Goal: Task Accomplishment & Management: Manage account settings

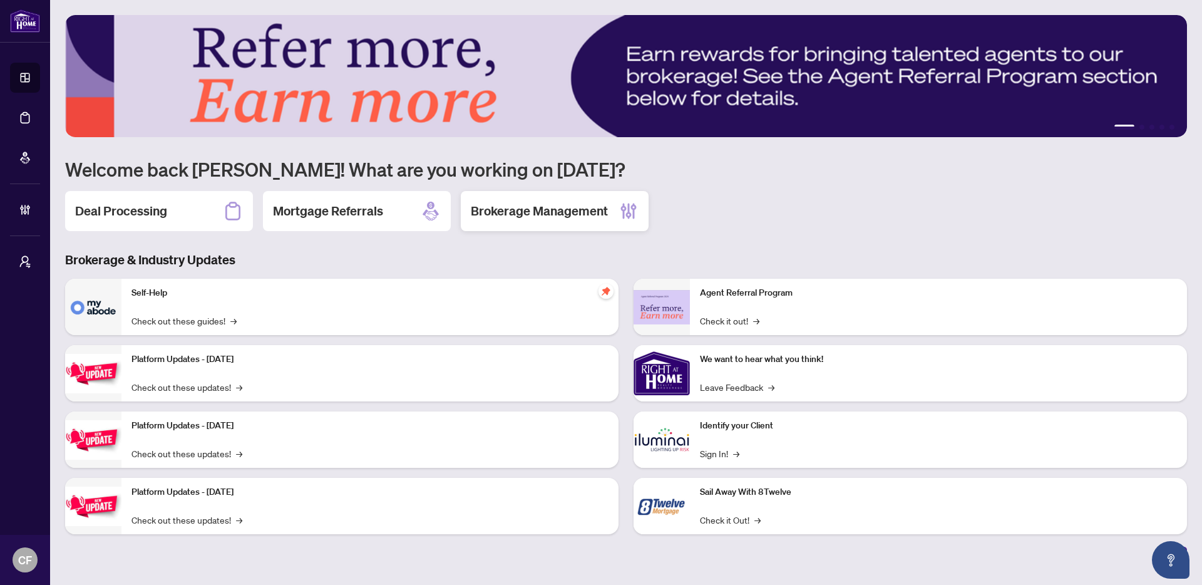
click at [563, 210] on h2 "Brokerage Management" at bounding box center [539, 211] width 137 height 18
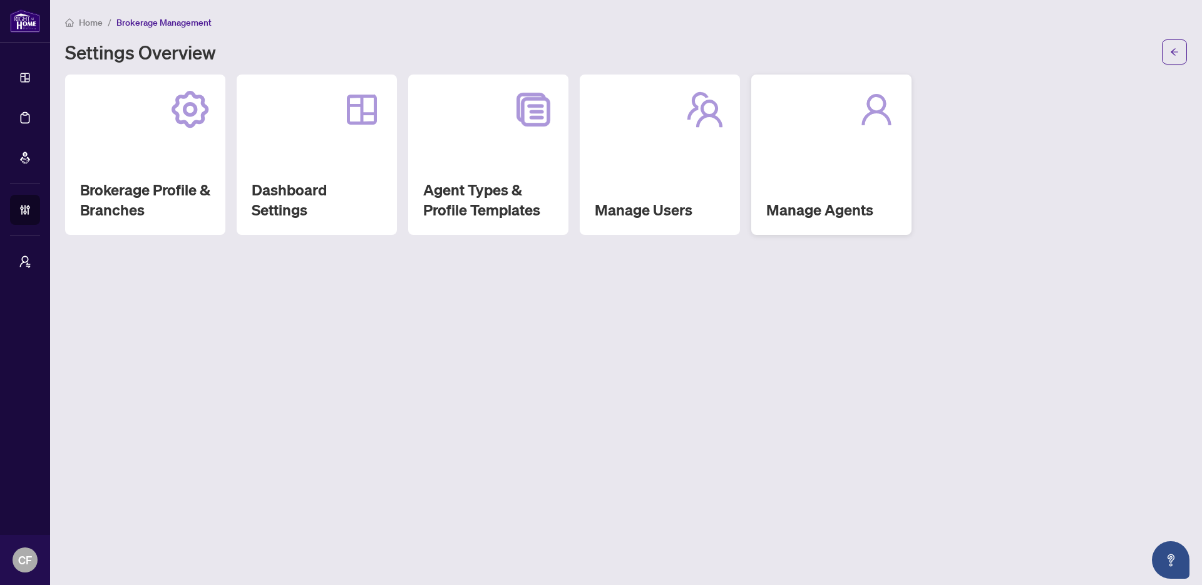
click at [840, 153] on div "Manage Agents" at bounding box center [831, 155] width 160 height 160
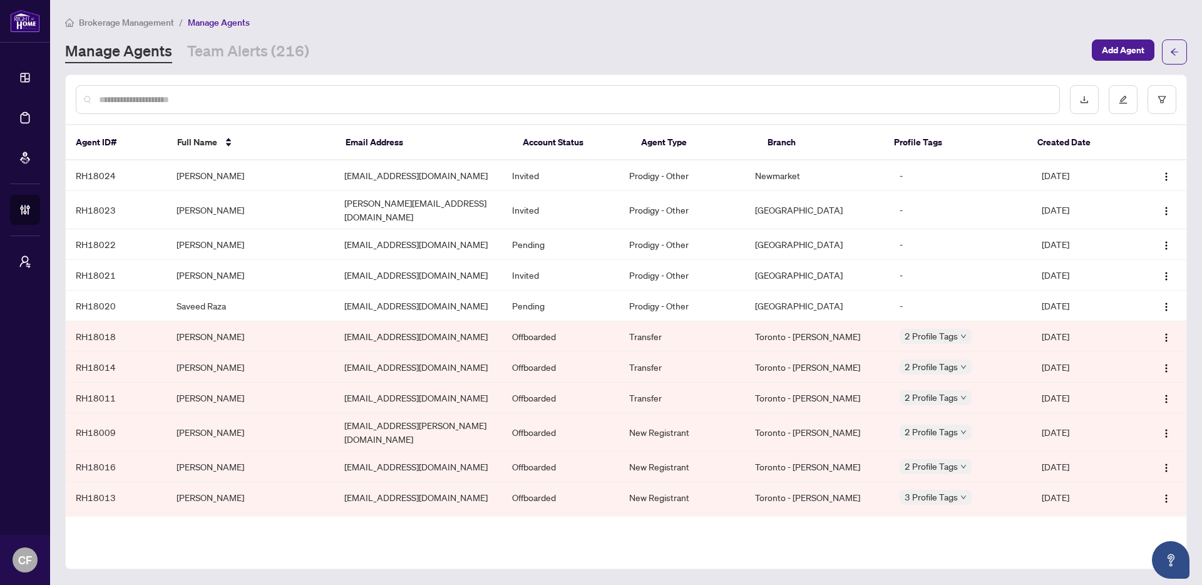
click at [269, 36] on div "Brokerage Management / Manage Agents Manage Agents Team Alerts (216) Add Agent" at bounding box center [626, 39] width 1122 height 49
click at [278, 51] on link "Team Alerts (216)" at bounding box center [248, 52] width 122 height 23
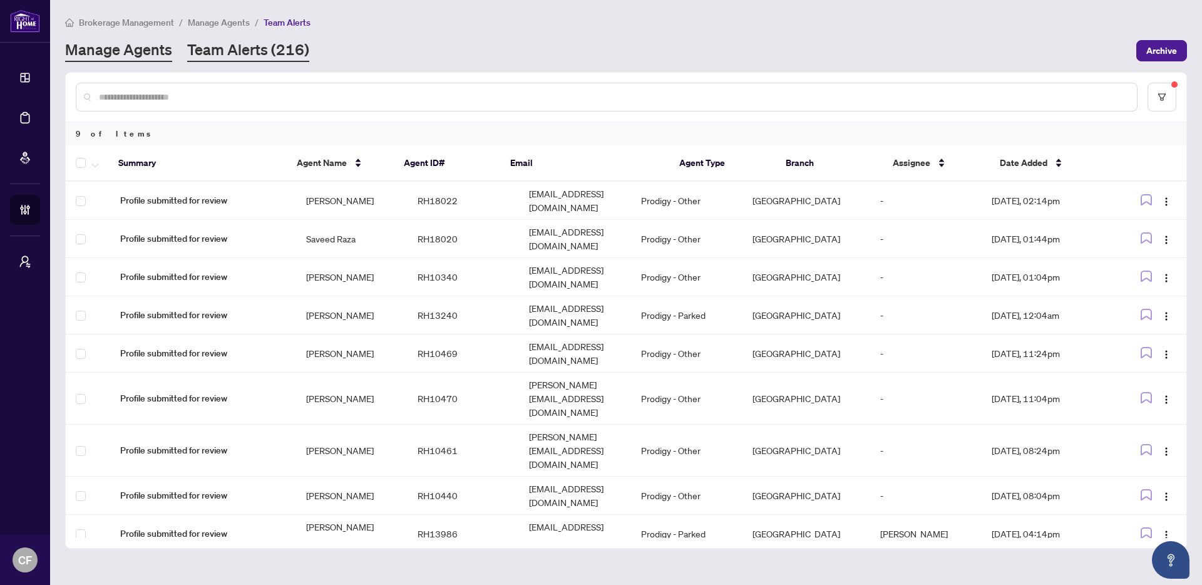
click at [159, 49] on link "Manage Agents" at bounding box center [118, 50] width 107 height 23
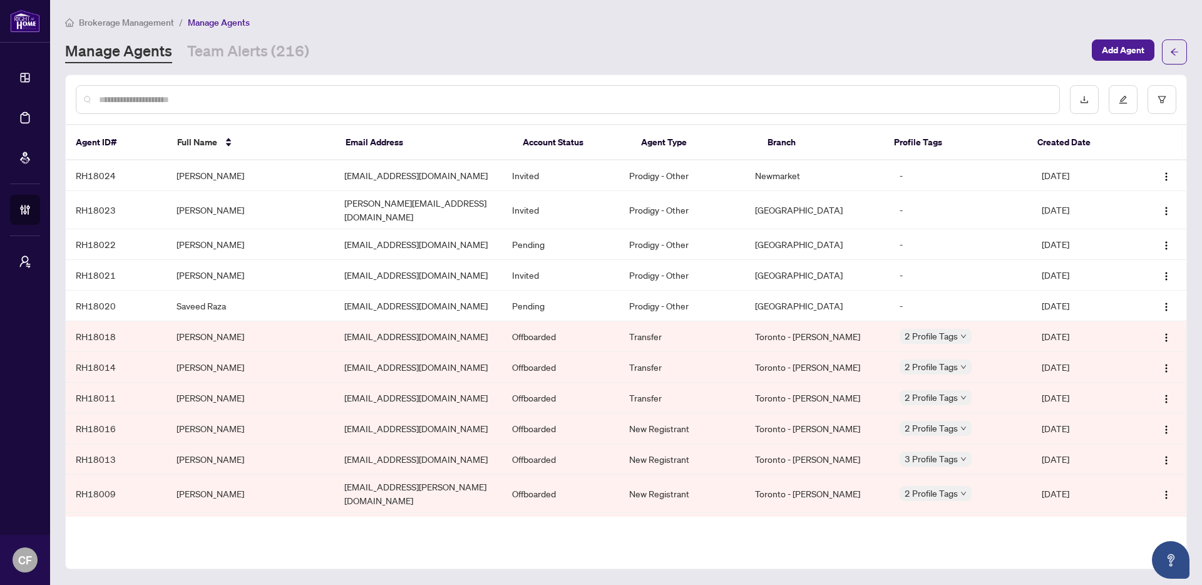
click at [167, 98] on input "text" at bounding box center [574, 100] width 951 height 14
type input "**********"
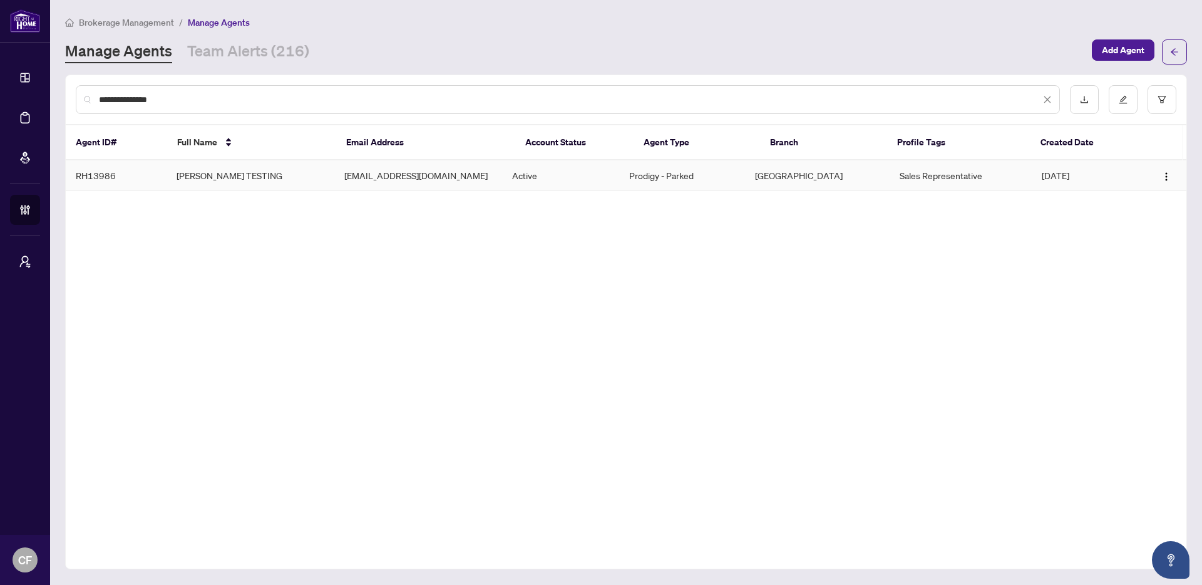
click at [490, 183] on td "[EMAIL_ADDRESS][DOMAIN_NAME]" at bounding box center [418, 175] width 168 height 31
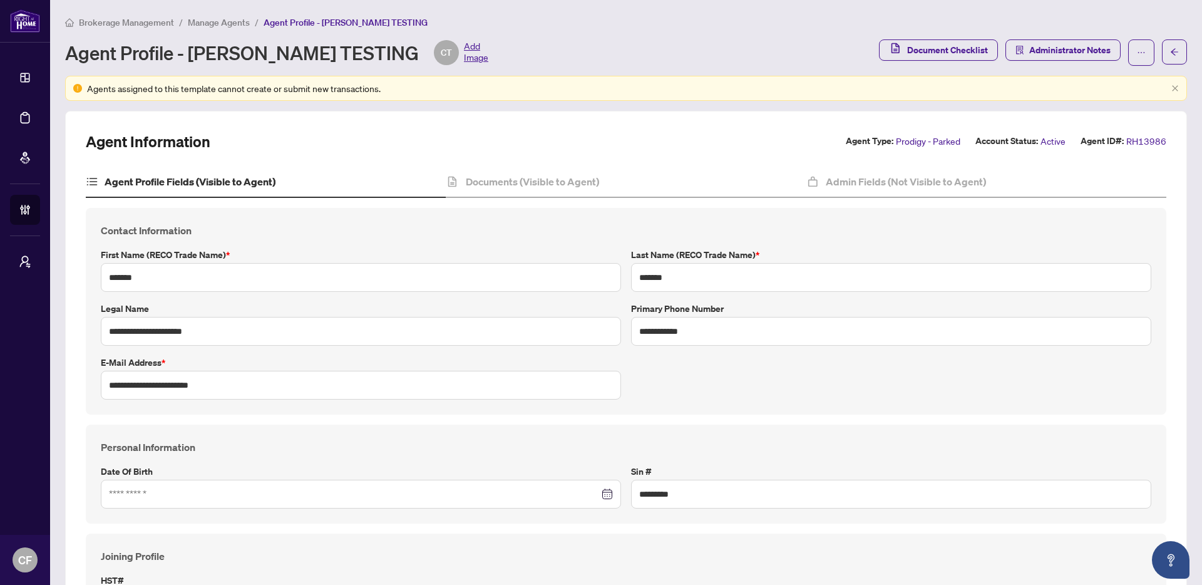
type input "**********"
type input "****"
type input "**********"
click at [1145, 46] on div "Document Checklist Administrator Notes" at bounding box center [1033, 52] width 308 height 26
click at [1140, 52] on button "button" at bounding box center [1141, 52] width 26 height 26
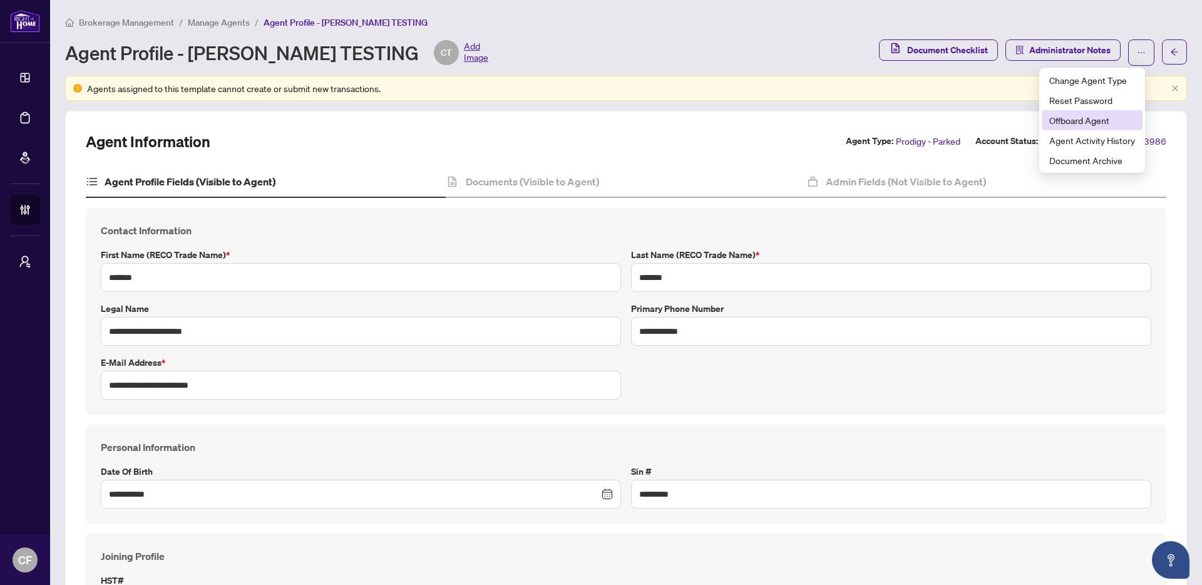
click at [1110, 119] on span "Offboard Agent" at bounding box center [1093, 120] width 86 height 14
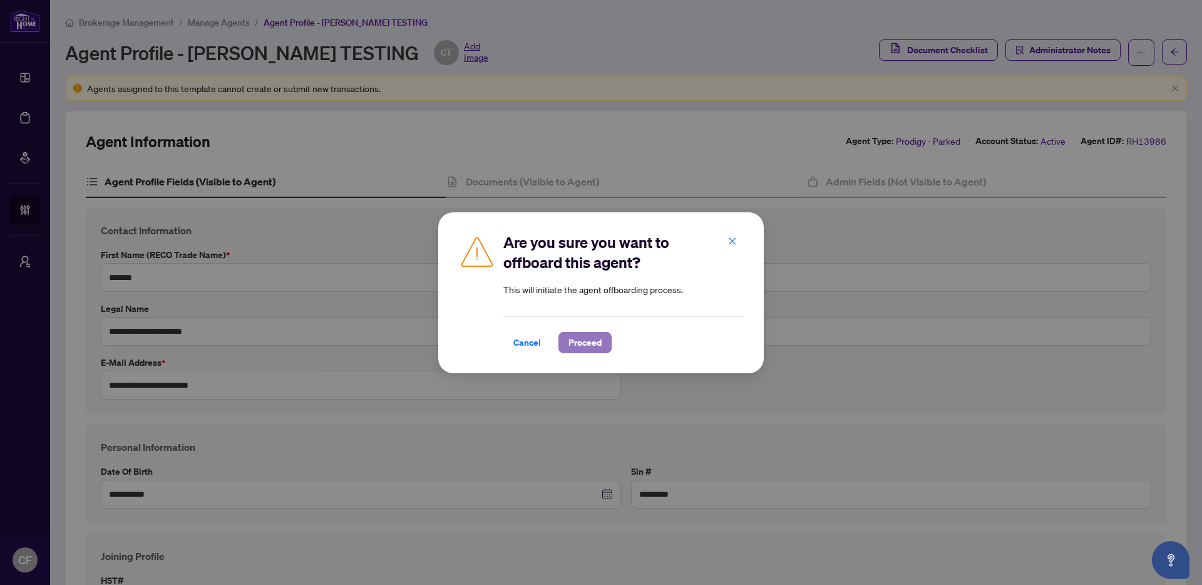
click at [574, 344] on span "Proceed" at bounding box center [585, 343] width 33 height 20
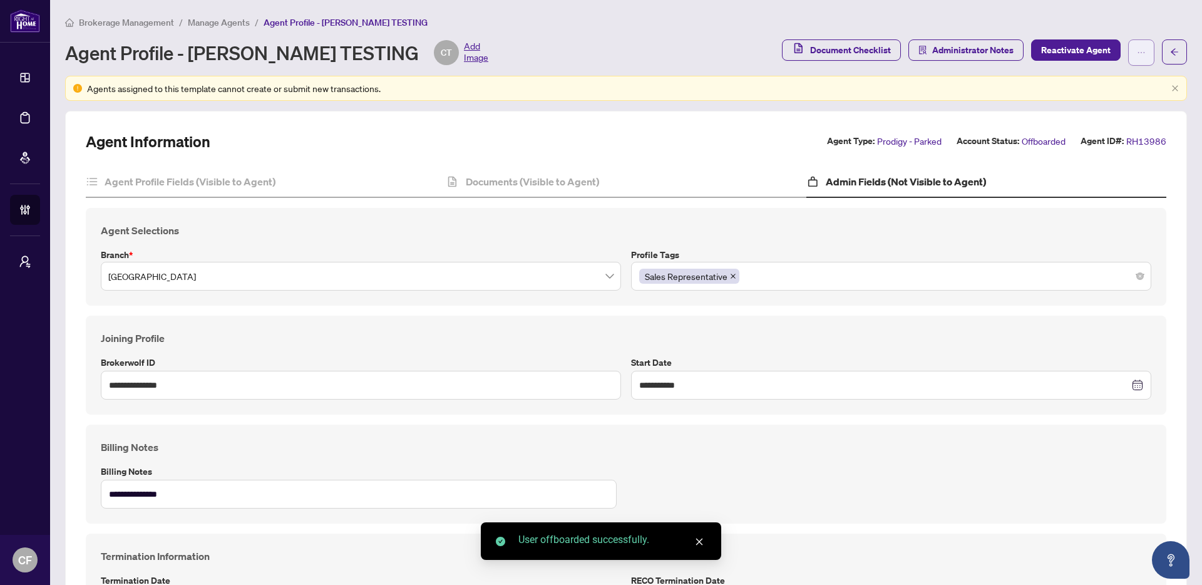
click at [1137, 55] on icon "ellipsis" at bounding box center [1141, 52] width 9 height 9
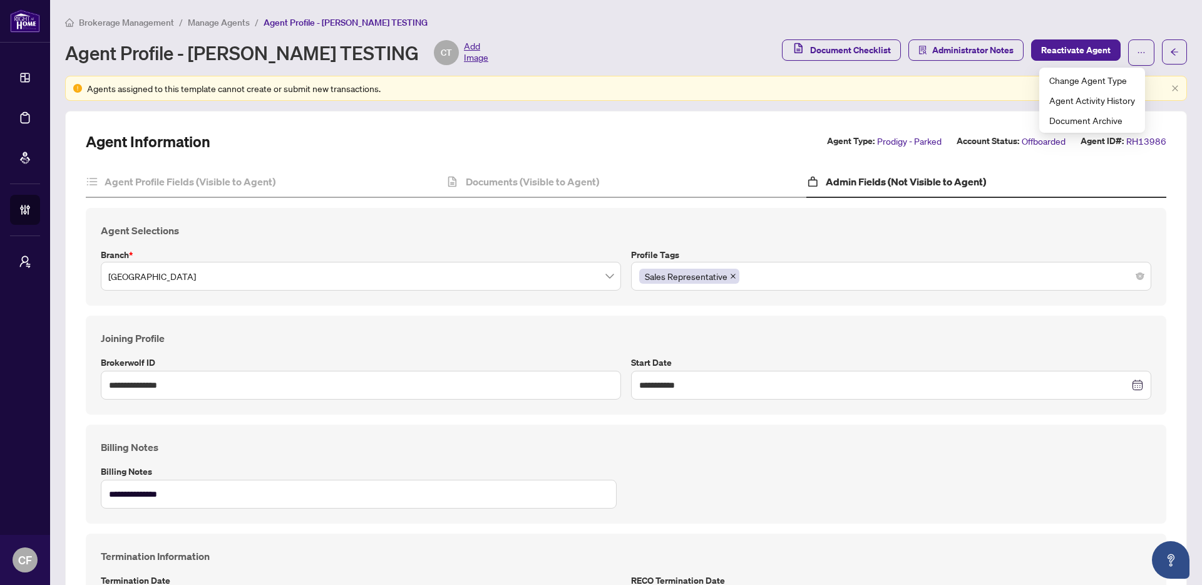
click at [544, 71] on div "Brokerage Management / Manage Agents / Agent Profile - [PERSON_NAME] TESTING Ag…" at bounding box center [626, 58] width 1122 height 86
click at [230, 21] on span "Manage Agents" at bounding box center [219, 22] width 62 height 11
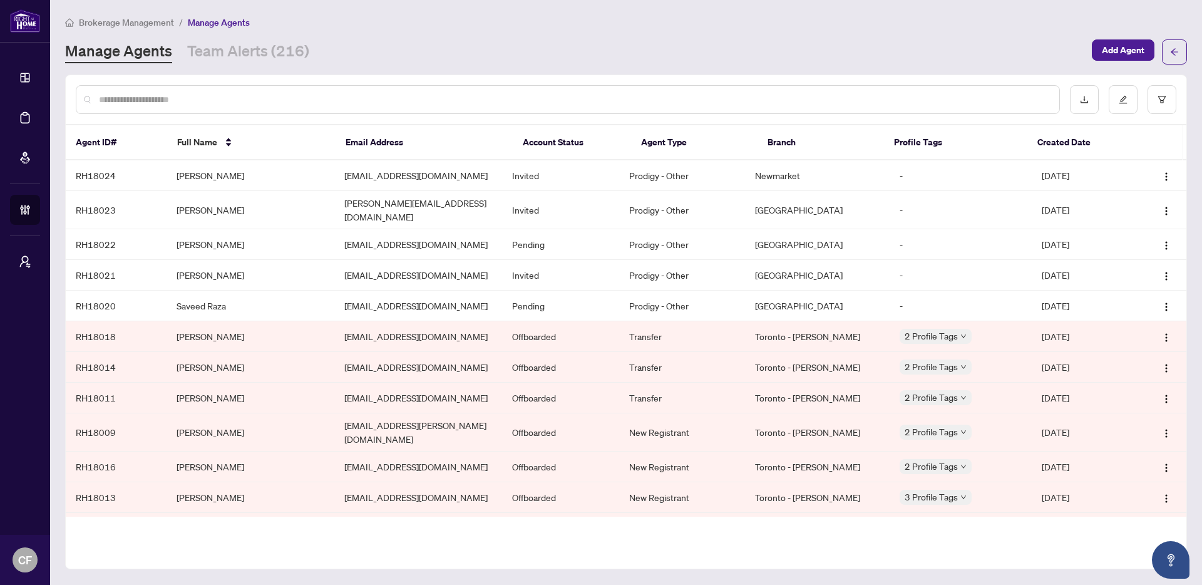
click at [459, 106] on div at bounding box center [568, 99] width 984 height 29
click at [460, 103] on input "text" at bounding box center [574, 100] width 951 height 14
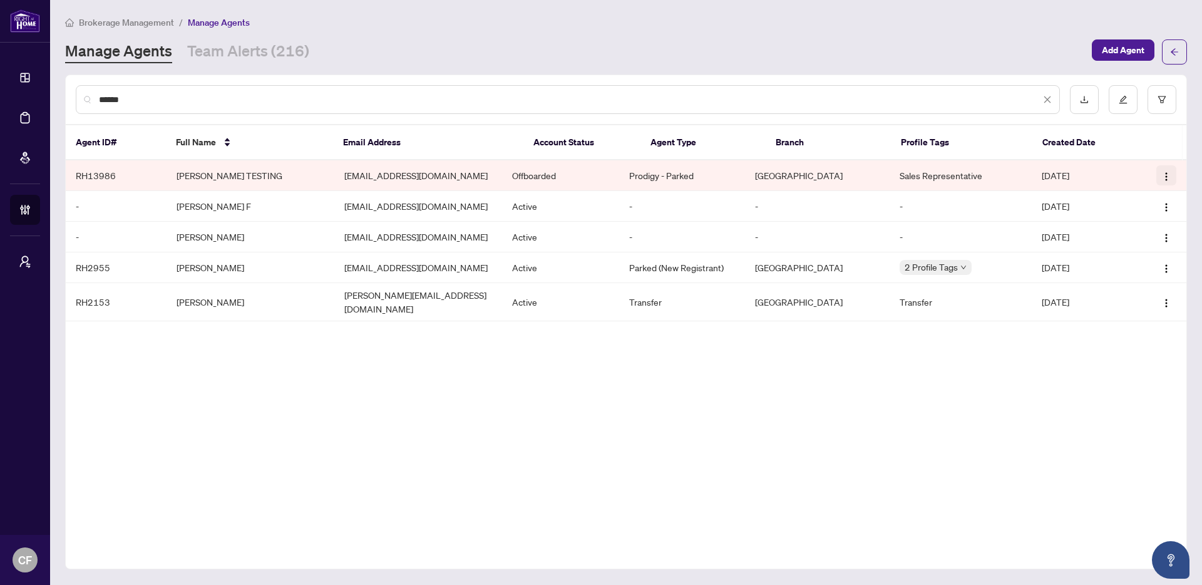
type input "******"
click at [1165, 173] on img "button" at bounding box center [1167, 177] width 10 height 10
click at [1150, 220] on span "Reactivate Agent" at bounding box center [1132, 220] width 68 height 14
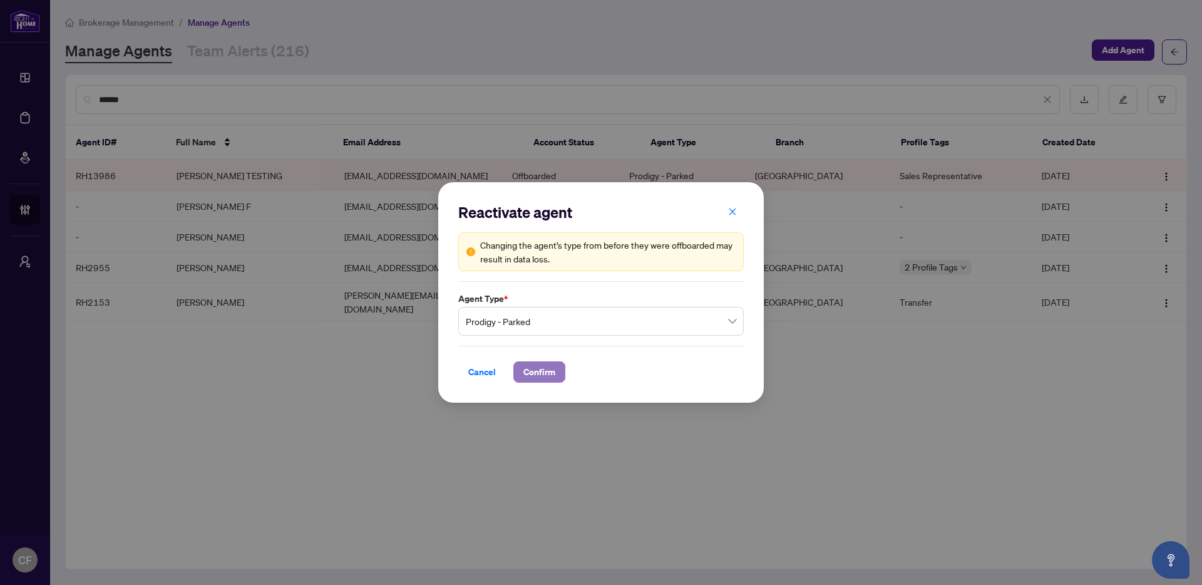
click at [547, 370] on span "Confirm" at bounding box center [540, 372] width 32 height 20
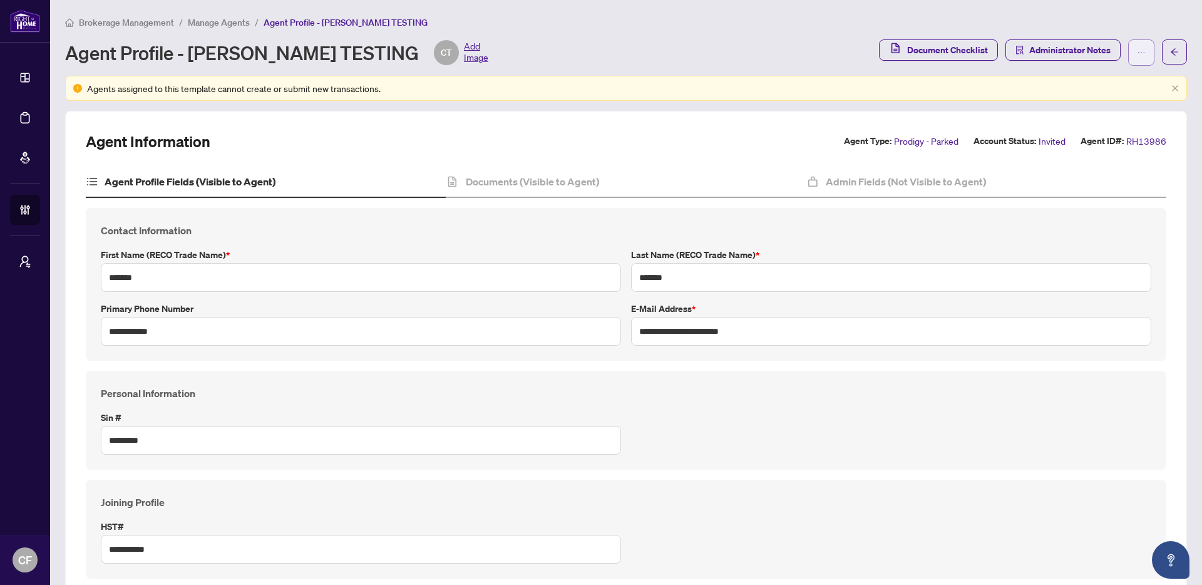
click at [1137, 54] on icon "ellipsis" at bounding box center [1141, 52] width 9 height 9
click at [1170, 53] on icon "arrow-left" at bounding box center [1174, 52] width 9 height 9
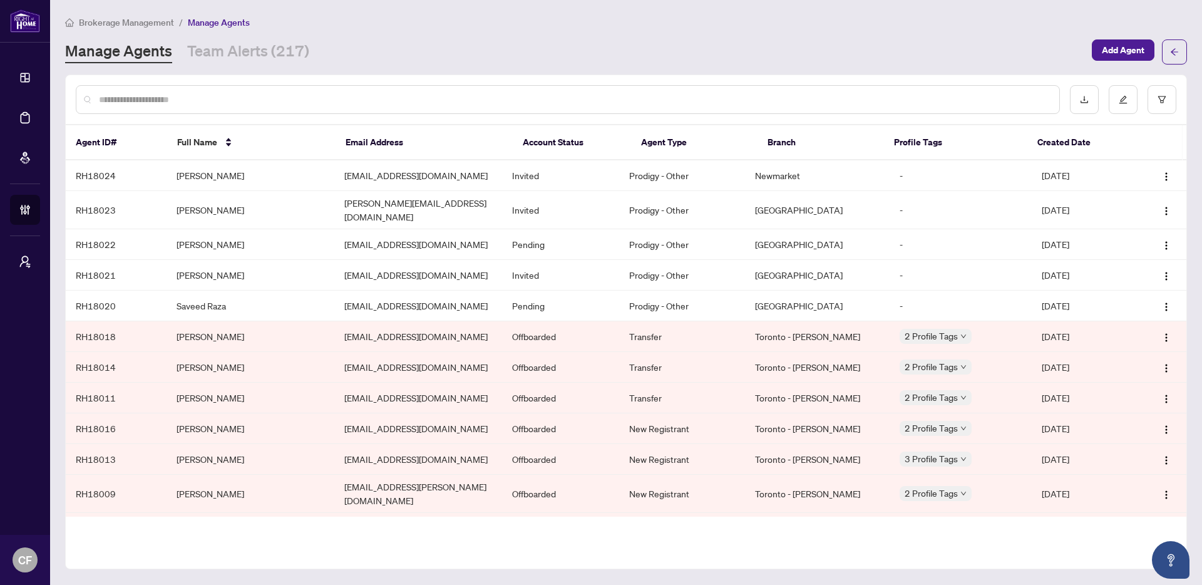
click at [483, 98] on input "text" at bounding box center [574, 100] width 951 height 14
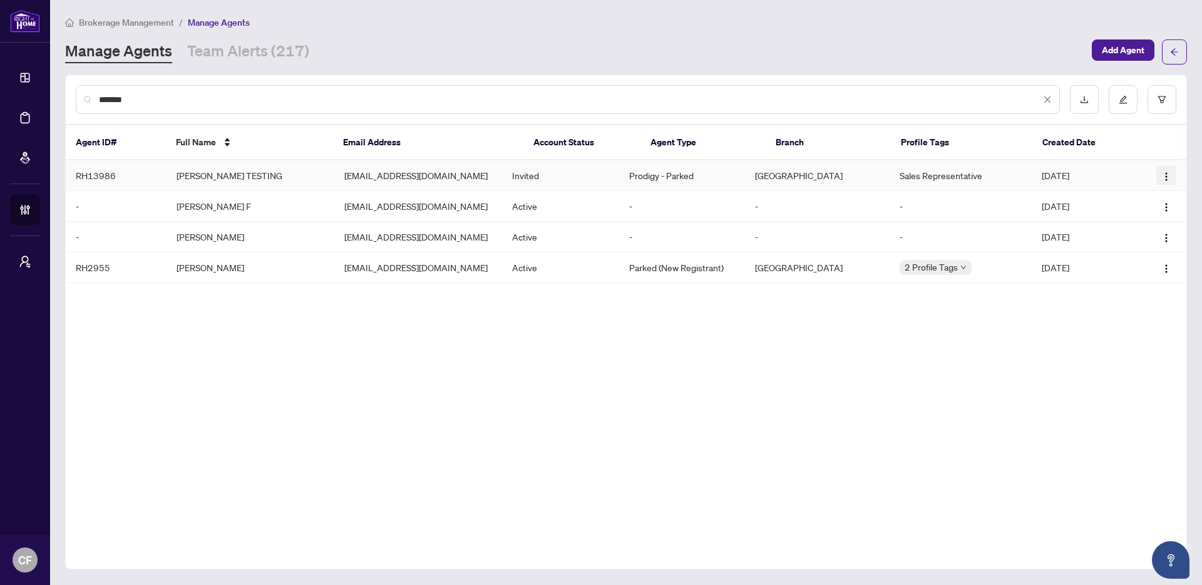
type input "*******"
click at [1175, 172] on button "button" at bounding box center [1167, 175] width 20 height 20
click at [1162, 242] on span "Cancel Invitation" at bounding box center [1132, 240] width 68 height 14
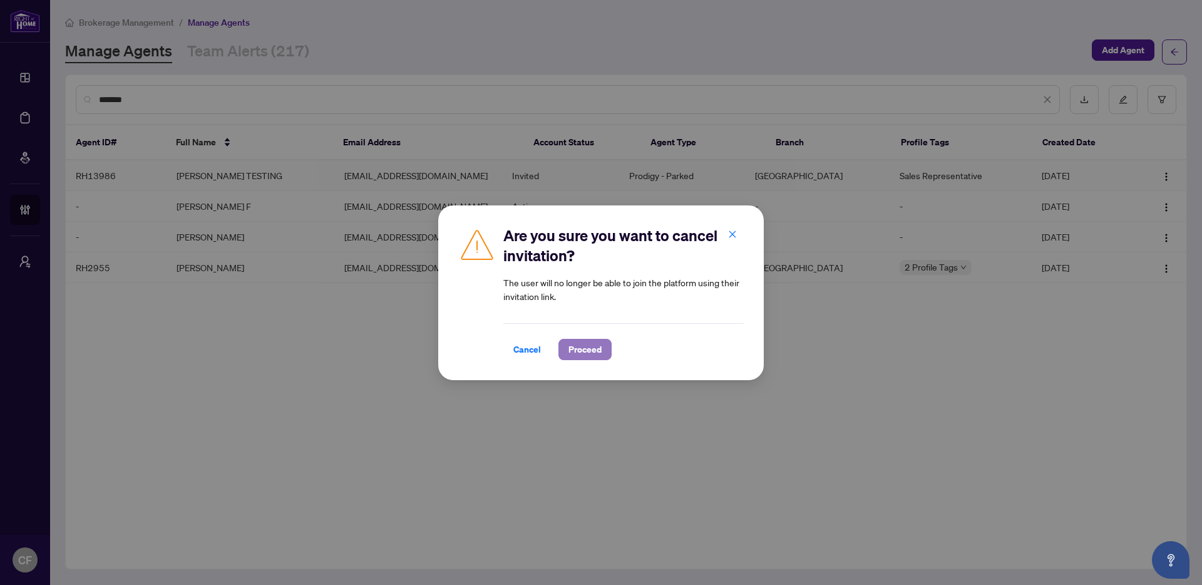
click at [599, 351] on span "Proceed" at bounding box center [585, 349] width 33 height 20
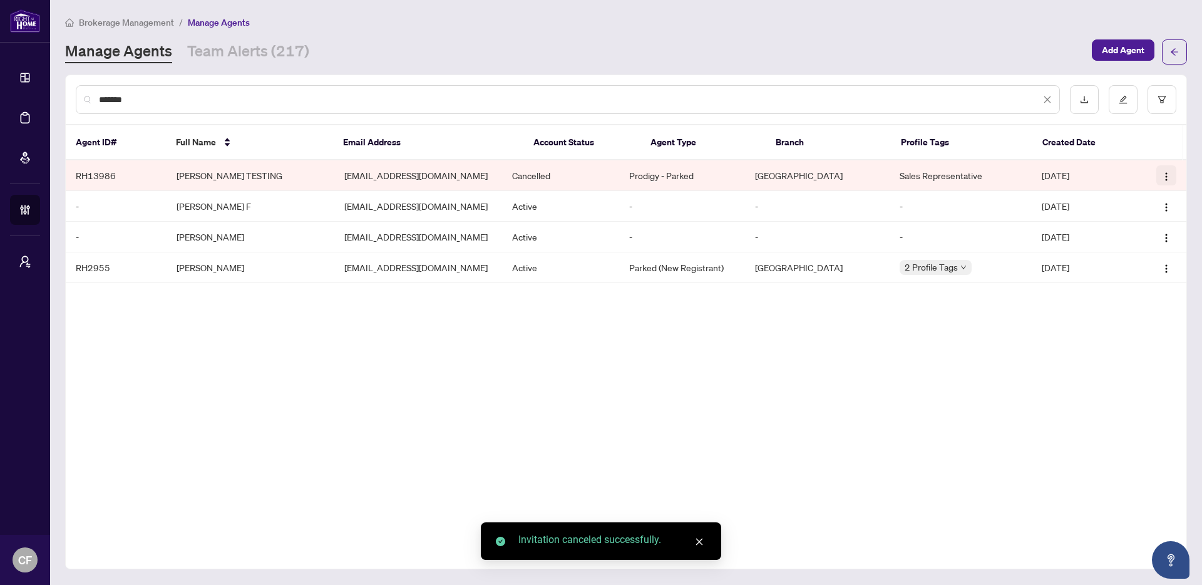
click at [1162, 178] on img "button" at bounding box center [1167, 177] width 10 height 10
click at [1135, 244] on span "Delete Agent" at bounding box center [1132, 240] width 68 height 14
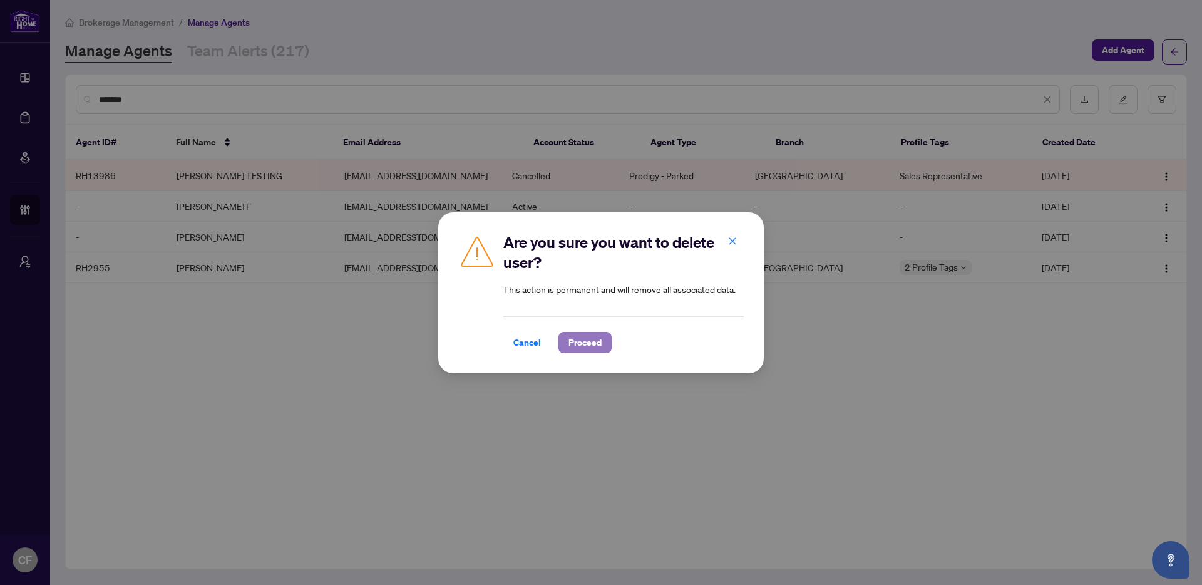
click at [586, 346] on span "Proceed" at bounding box center [585, 343] width 33 height 20
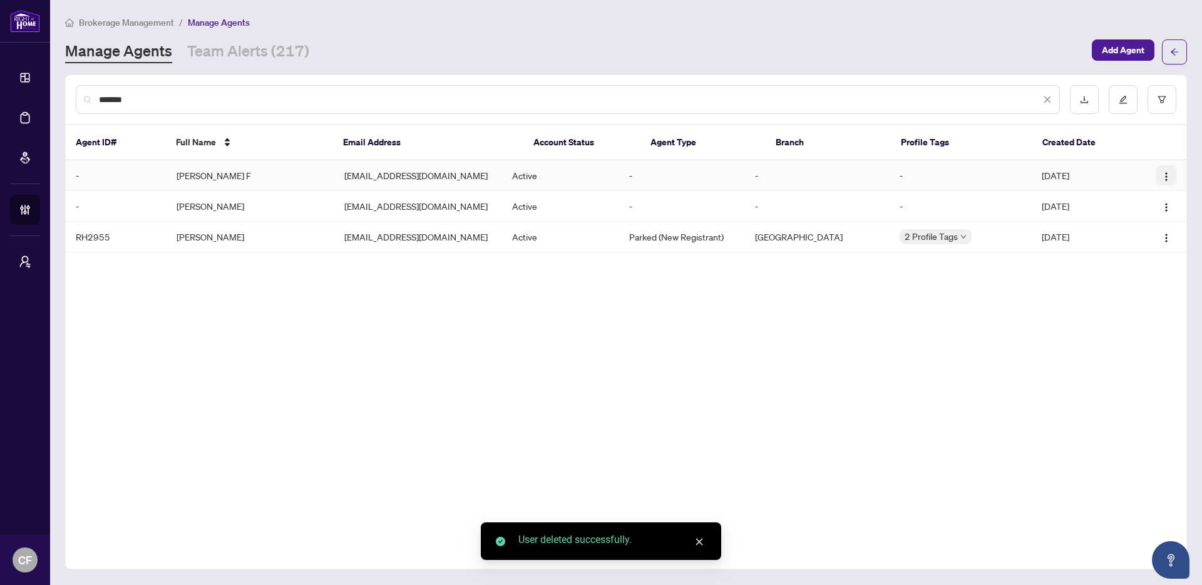
click at [1165, 179] on img "button" at bounding box center [1167, 177] width 10 height 10
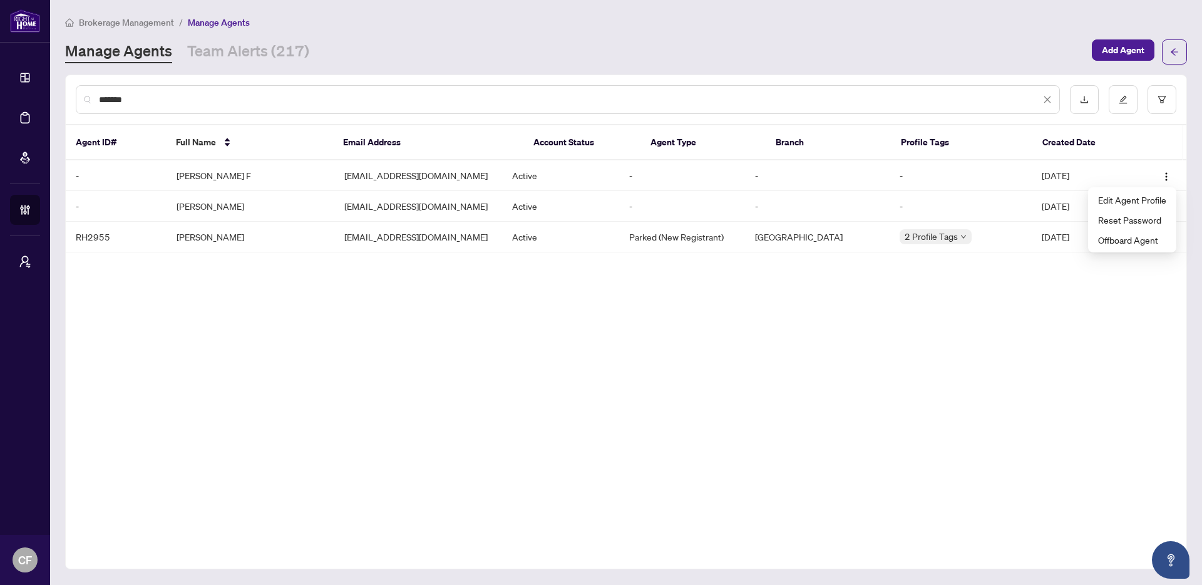
click at [550, 481] on div "******* Agent ID# Full Name Email Address Account Status Agent Type Branch Prof…" at bounding box center [626, 322] width 1122 height 495
click at [235, 57] on link "Team Alerts (217)" at bounding box center [248, 52] width 122 height 23
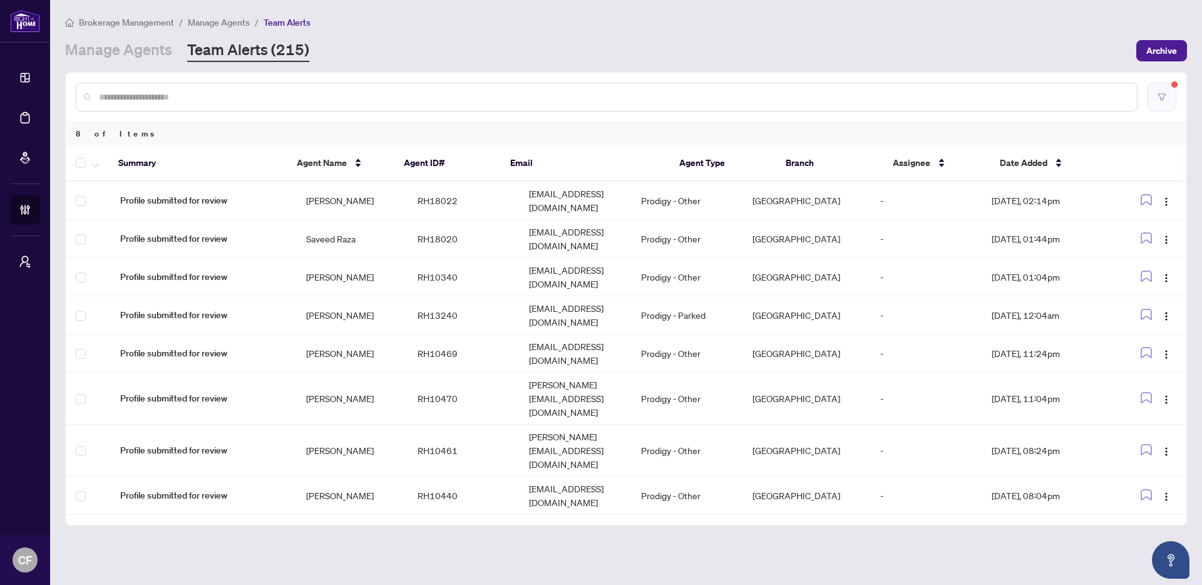
click at [1161, 96] on icon "filter" at bounding box center [1162, 97] width 9 height 9
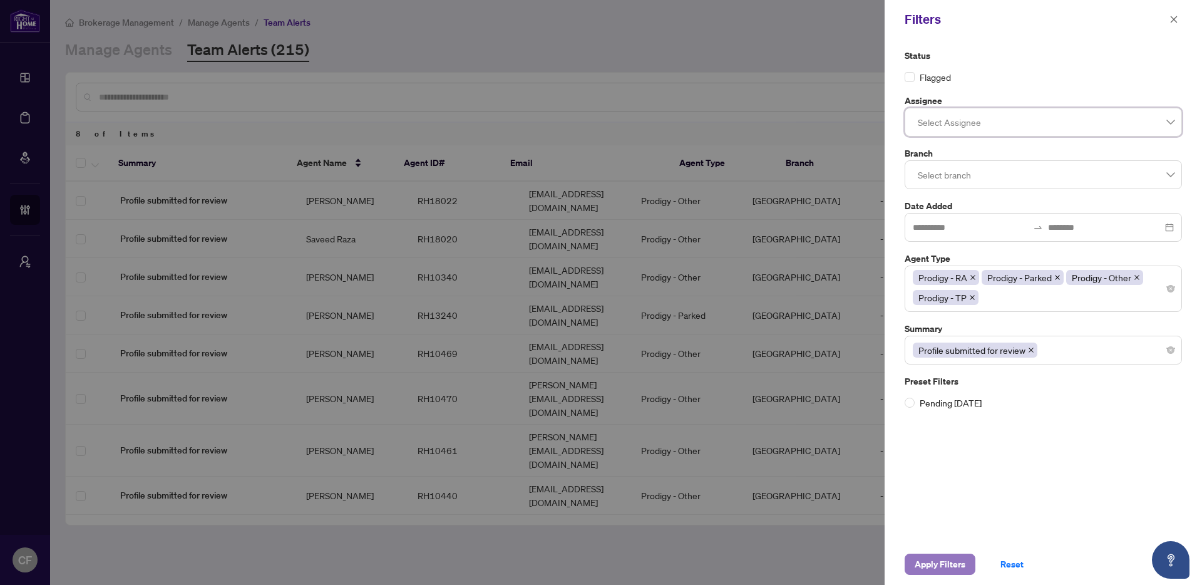
click at [941, 569] on span "Apply Filters" at bounding box center [940, 564] width 51 height 20
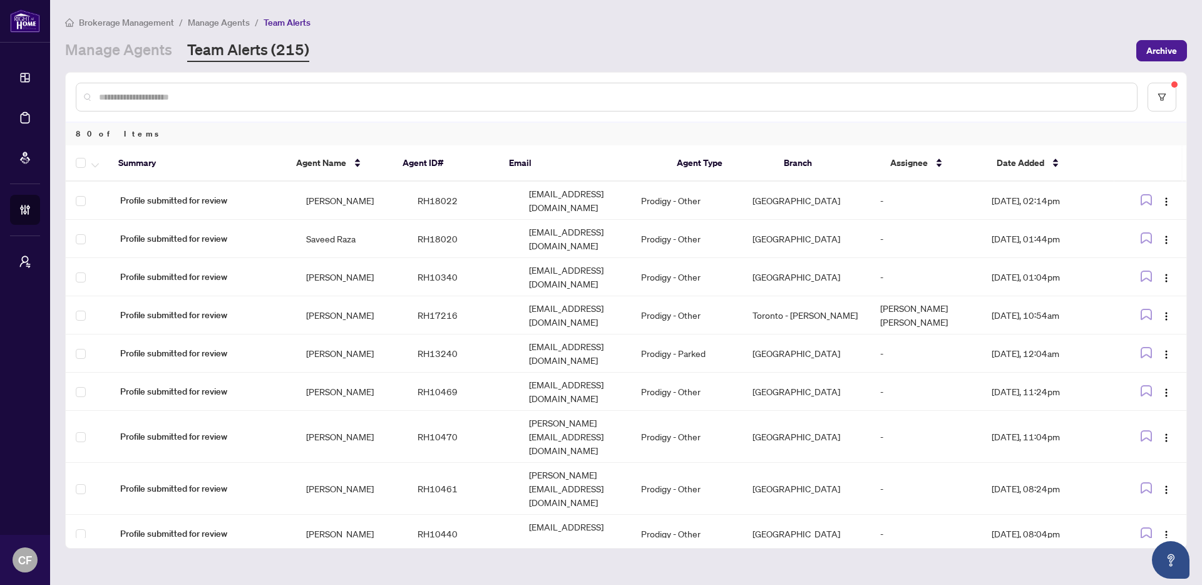
click at [406, 96] on input "text" at bounding box center [613, 97] width 1028 height 14
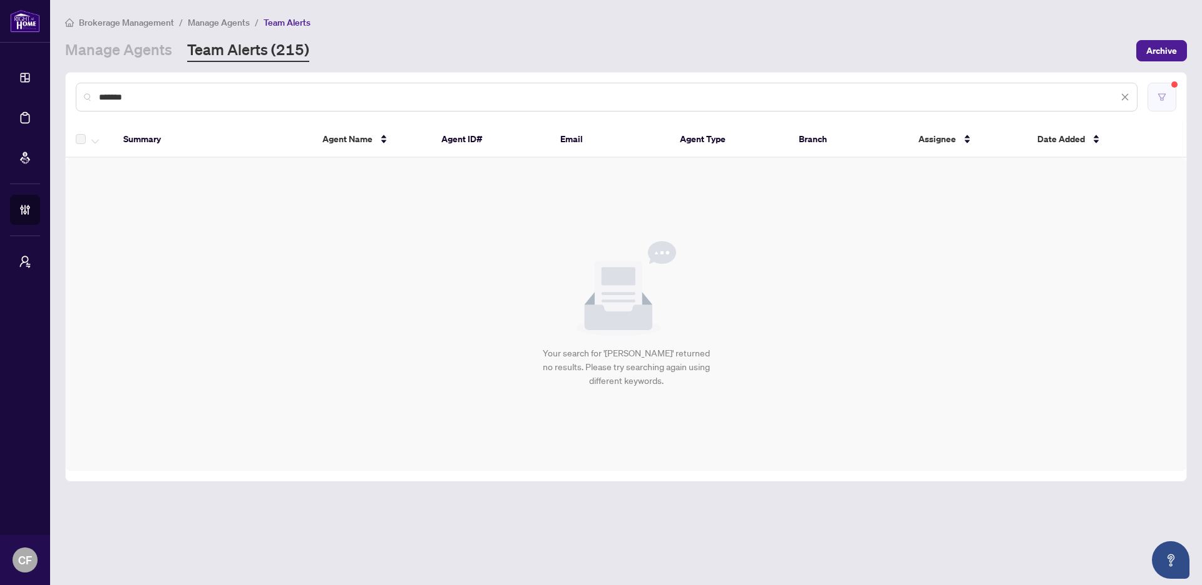
type input "*******"
click at [1169, 98] on button "button" at bounding box center [1162, 97] width 29 height 29
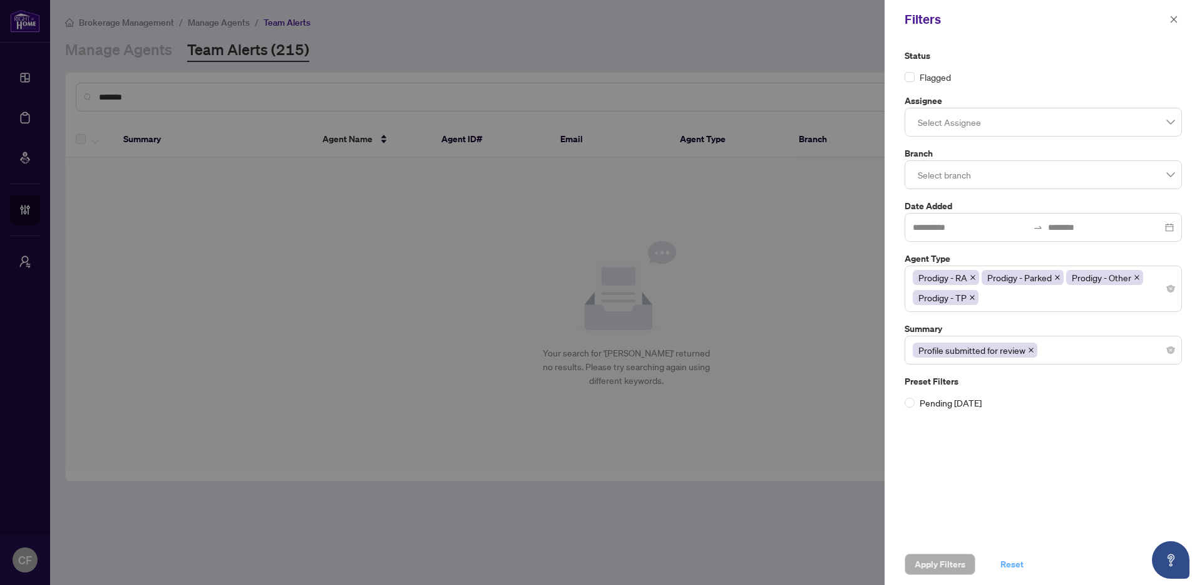
click at [1012, 555] on span "Reset" at bounding box center [1012, 564] width 23 height 20
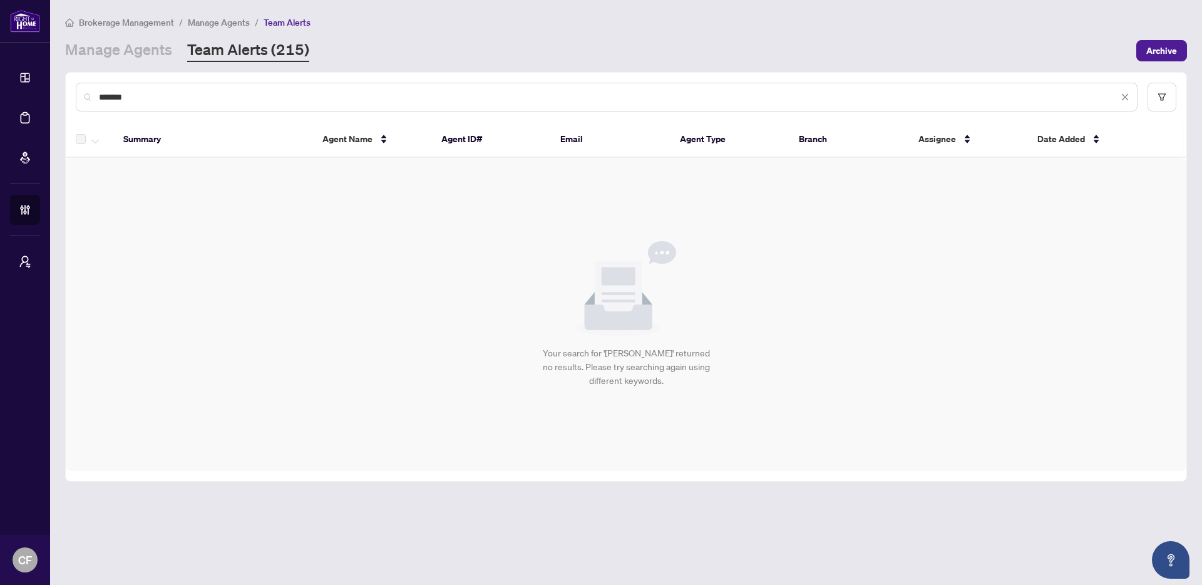
click at [182, 111] on div "*******" at bounding box center [626, 97] width 1121 height 49
click at [182, 102] on input "*******" at bounding box center [608, 97] width 1019 height 14
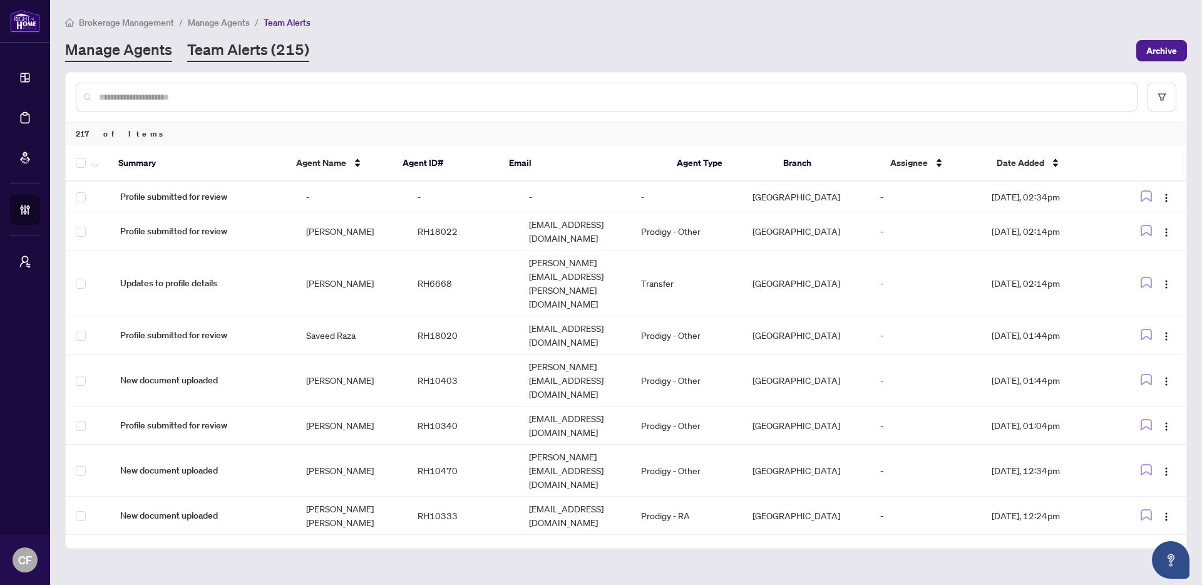
click at [145, 52] on link "Manage Agents" at bounding box center [118, 50] width 107 height 23
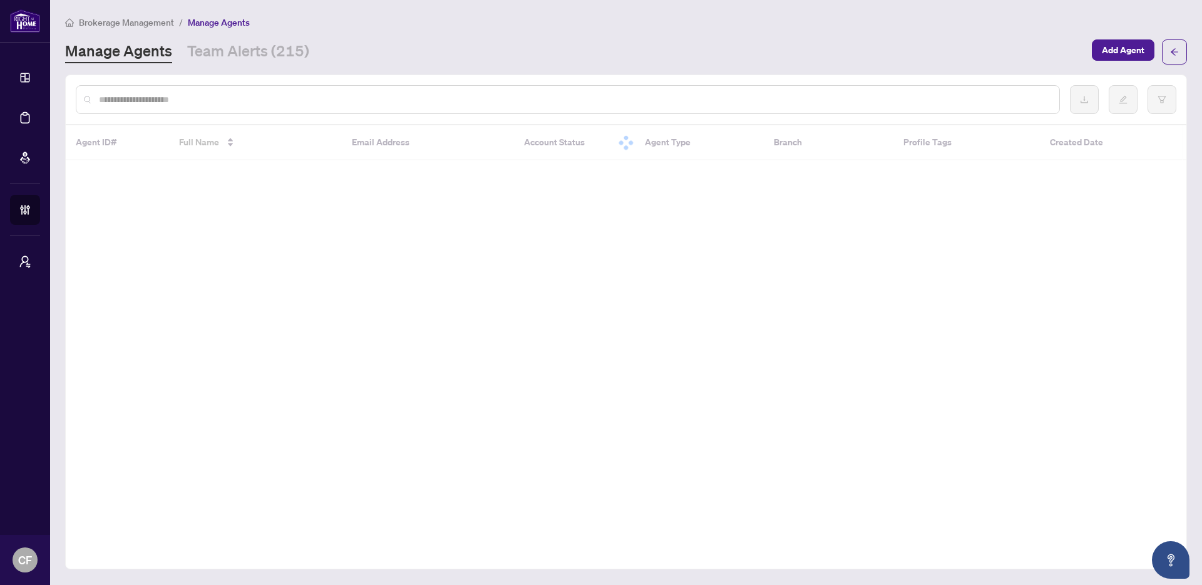
drag, startPoint x: 91, startPoint y: 14, endPoint x: 98, endPoint y: 19, distance: 9.0
click at [92, 18] on li "Brokerage Management" at bounding box center [119, 22] width 109 height 14
click at [98, 20] on span "Brokerage Management" at bounding box center [126, 22] width 95 height 11
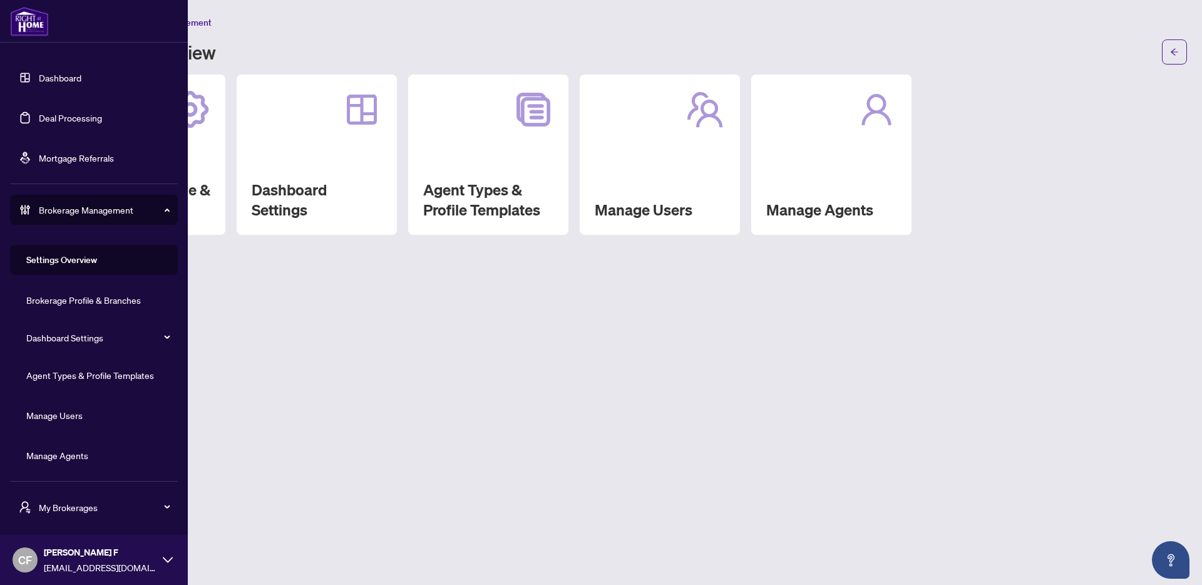
click at [70, 74] on link "Dashboard" at bounding box center [60, 77] width 43 height 11
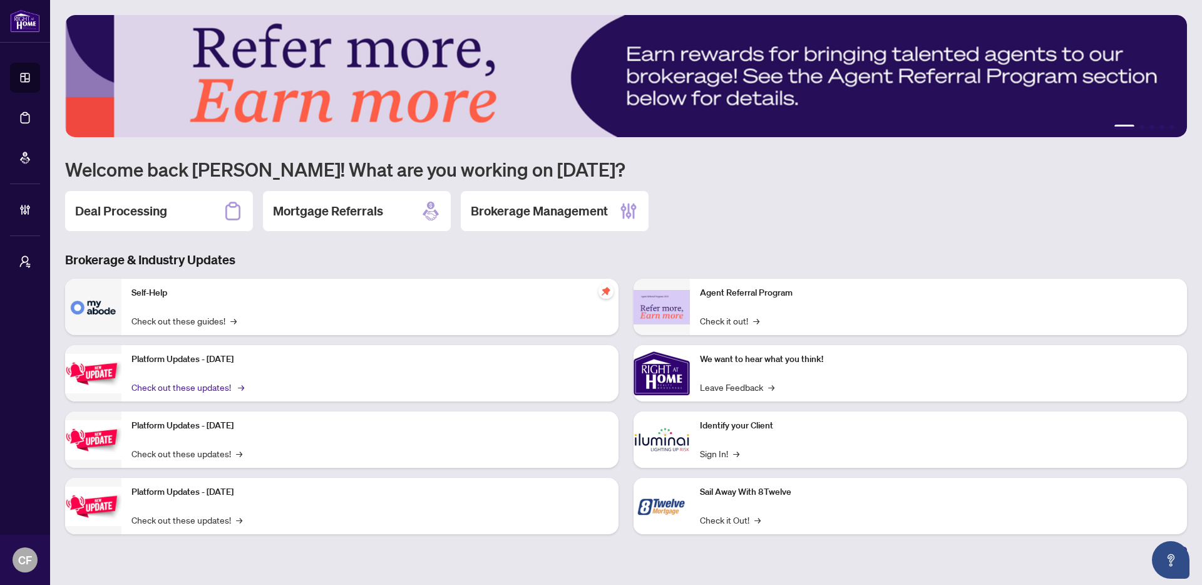
click at [224, 388] on link "Check out these updates! →" at bounding box center [187, 387] width 111 height 14
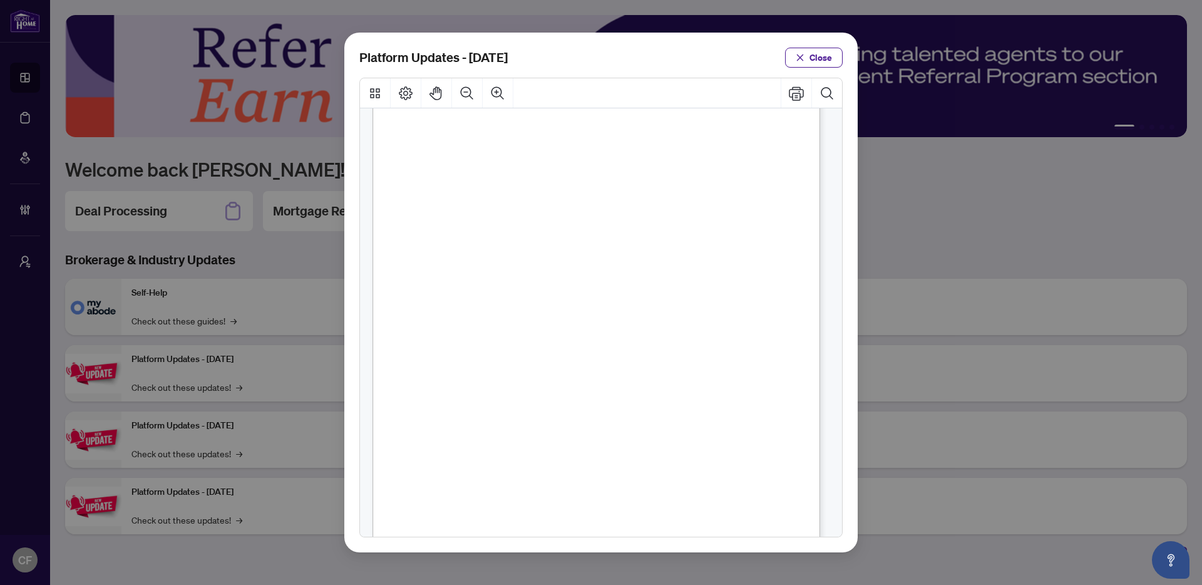
scroll to position [148, 0]
click at [814, 55] on span "Close" at bounding box center [821, 58] width 23 height 20
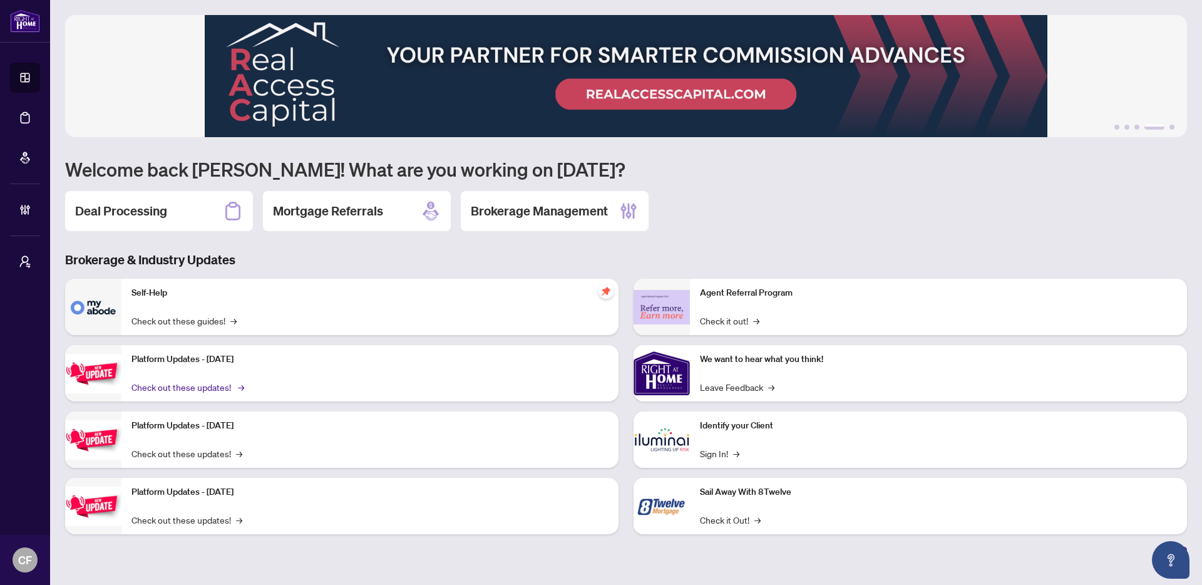
click at [212, 394] on link "Check out these updates! →" at bounding box center [187, 387] width 111 height 14
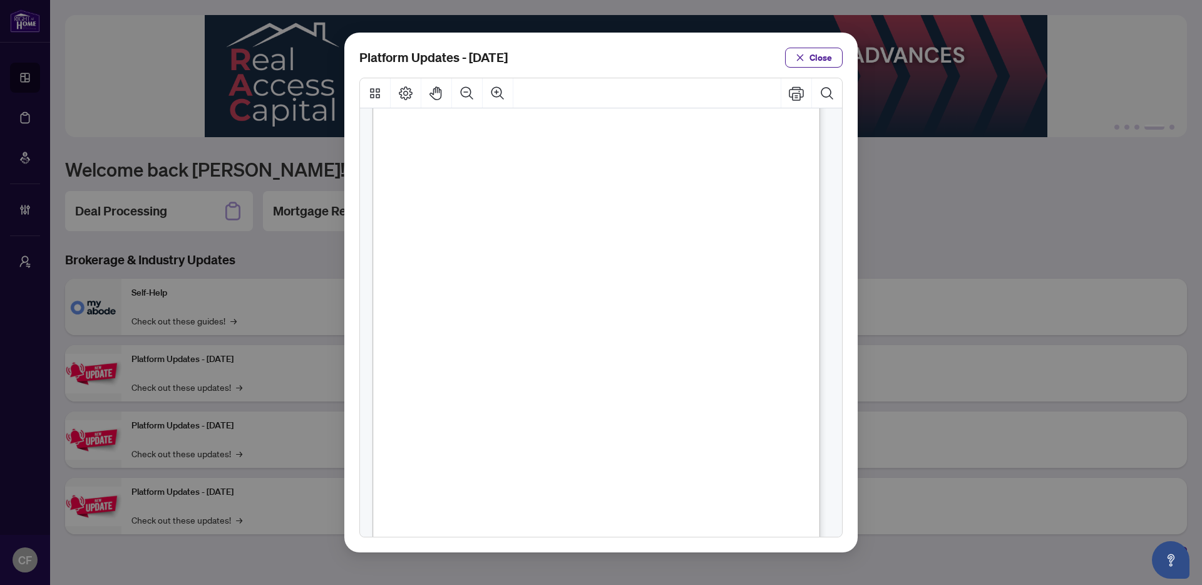
click at [214, 392] on div "Platform Updates - July 21, 2025 Close" at bounding box center [601, 292] width 1202 height 585
click at [503, 498] on span "— The myAbode Team" at bounding box center [444, 497] width 117 height 13
click at [815, 89] on button "Search Document" at bounding box center [827, 93] width 30 height 30
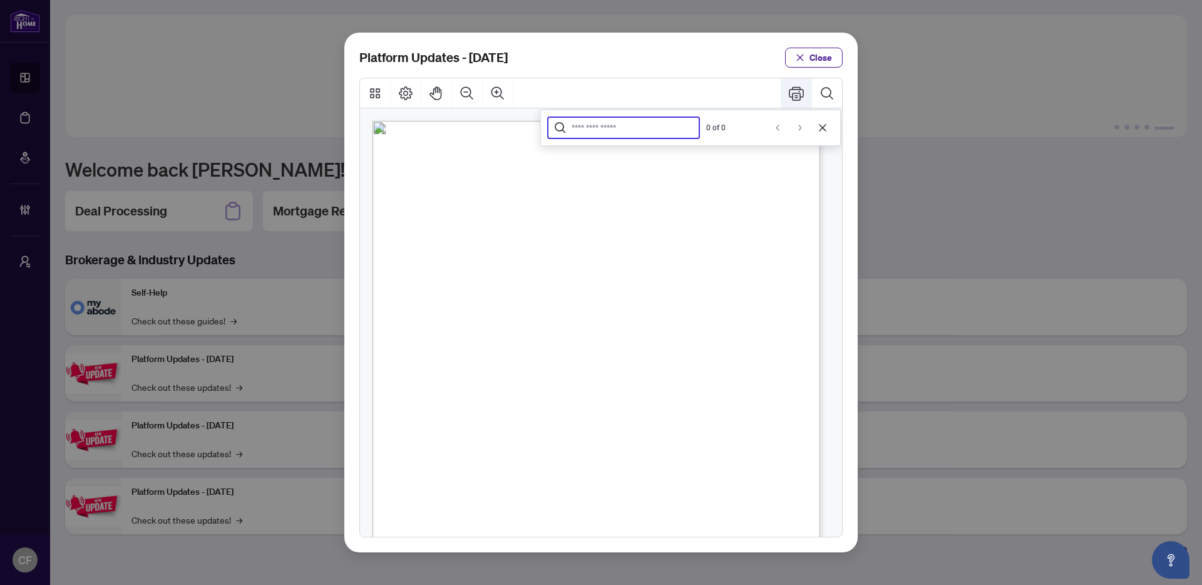
click at [795, 98] on icon "Print" at bounding box center [796, 93] width 15 height 15
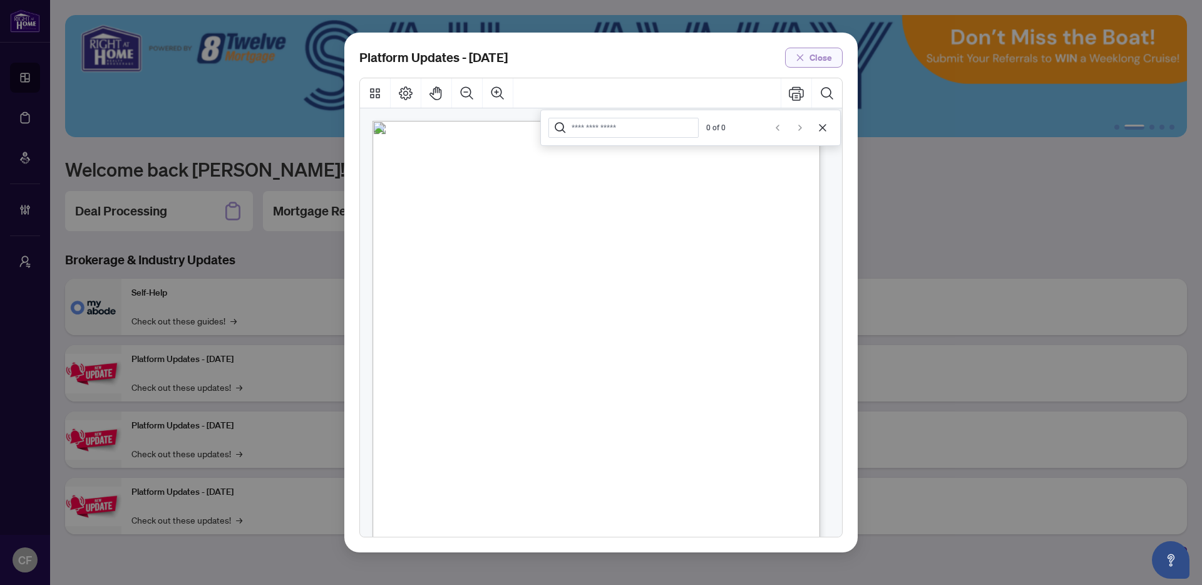
click at [823, 59] on span "Close" at bounding box center [821, 58] width 23 height 20
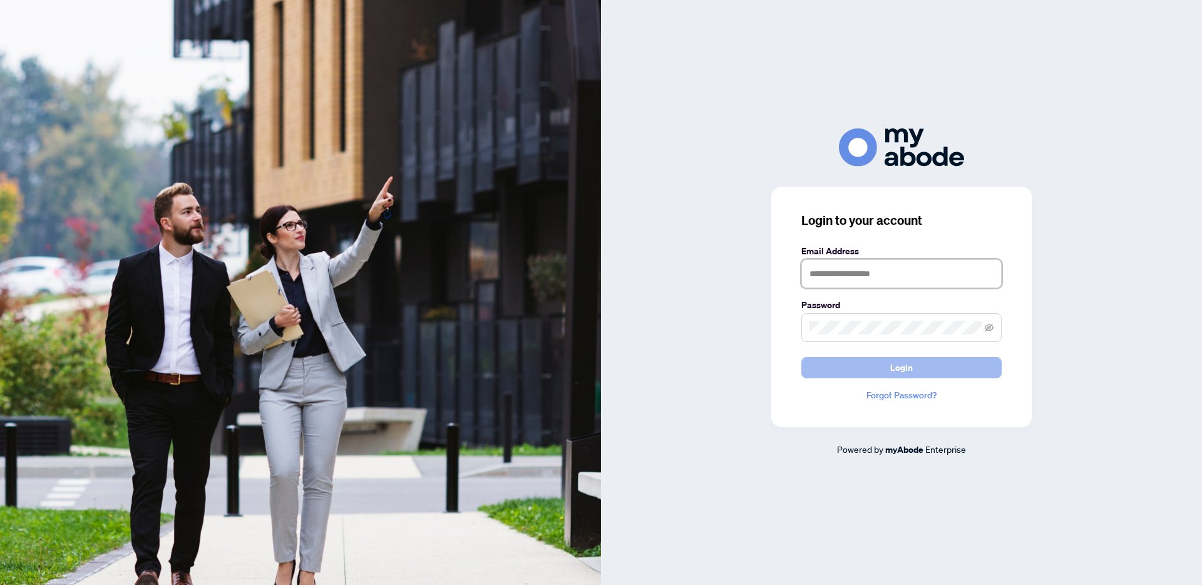
type input "**********"
click at [911, 369] on span "Login" at bounding box center [901, 368] width 23 height 20
